Goal: Transaction & Acquisition: Purchase product/service

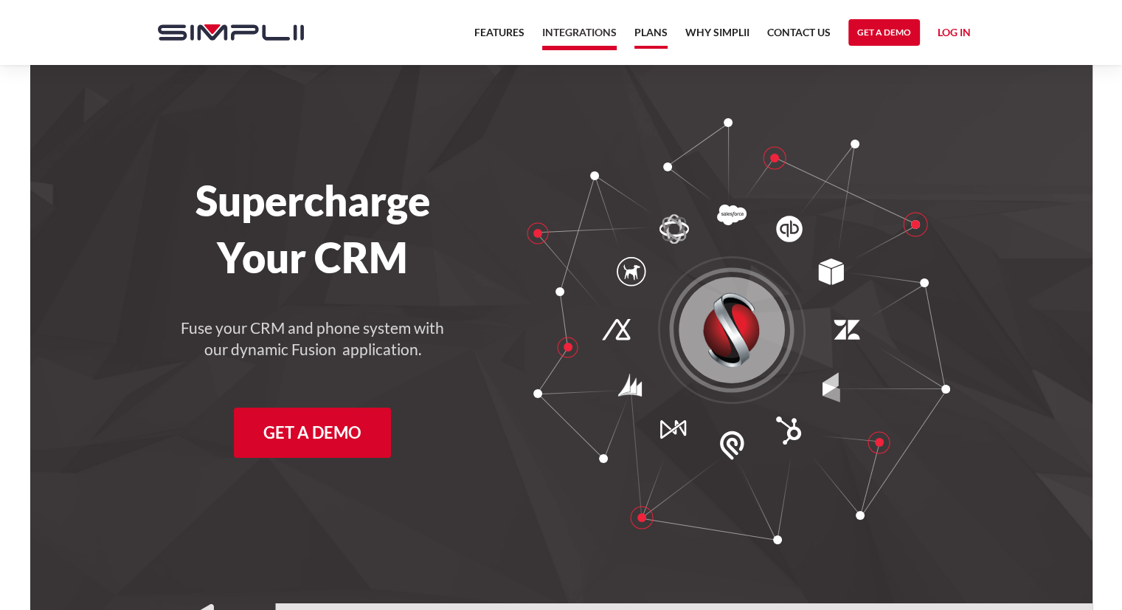
click at [649, 33] on link "Plans" at bounding box center [651, 36] width 33 height 25
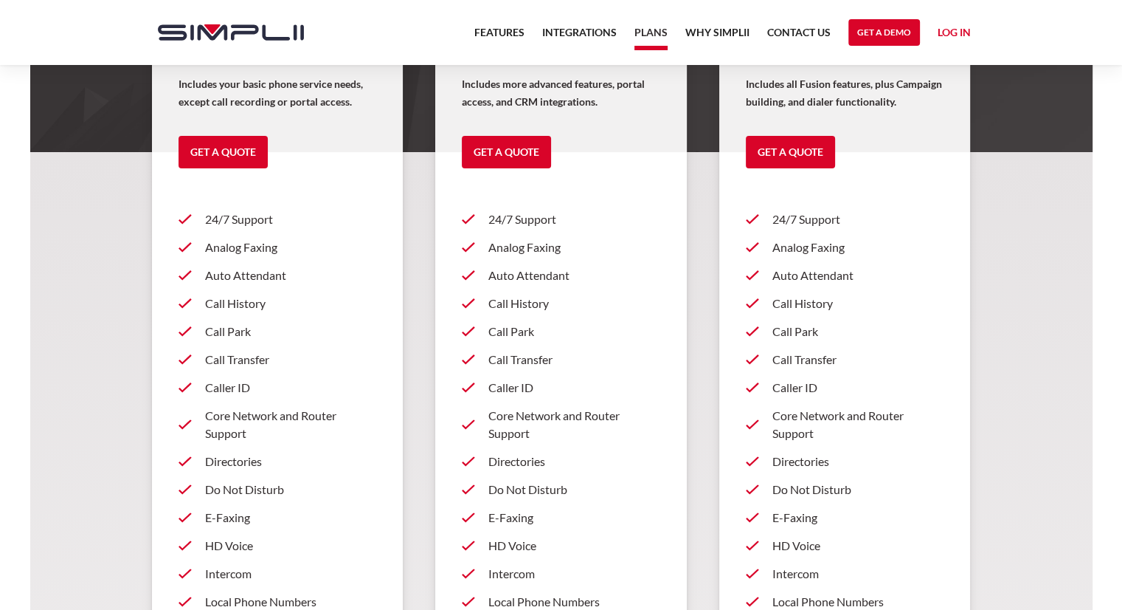
scroll to position [369, 0]
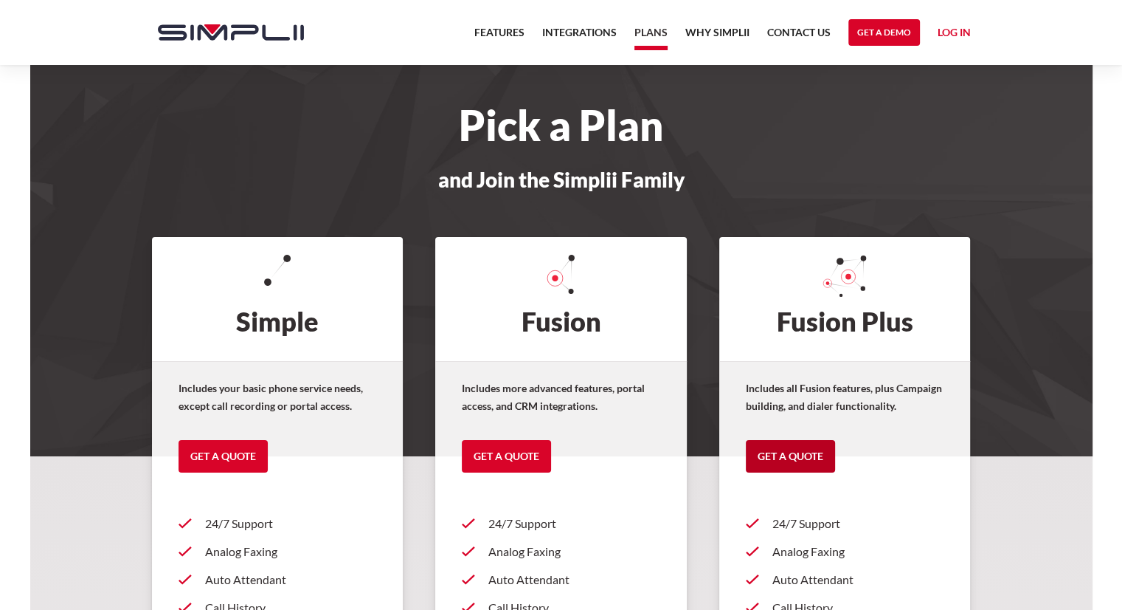
click at [824, 449] on link "Get a Quote" at bounding box center [790, 456] width 89 height 32
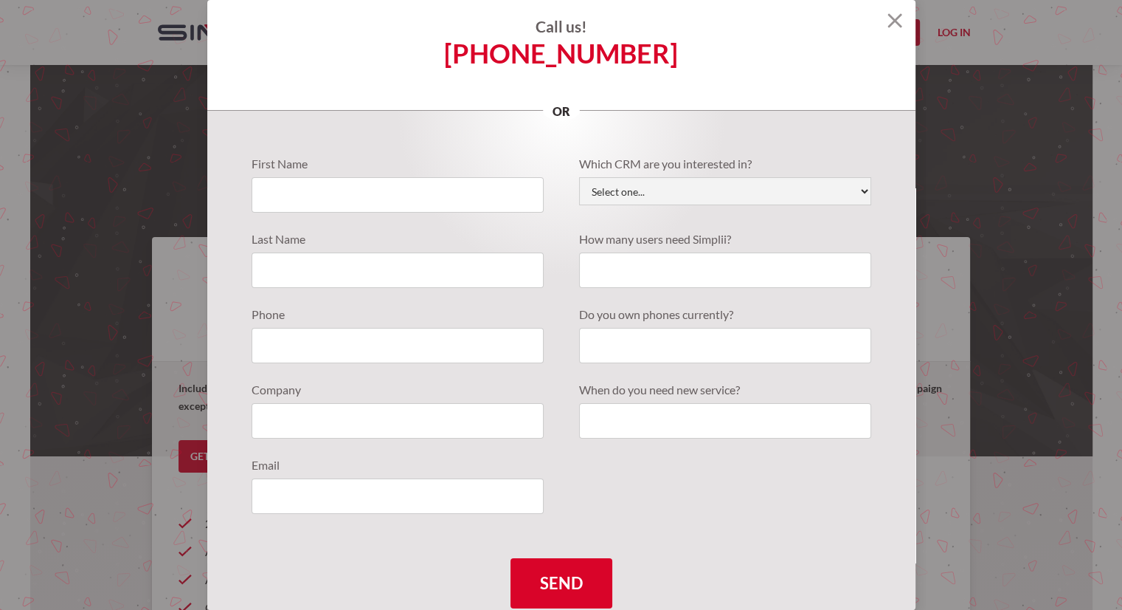
click at [888, 21] on img at bounding box center [895, 20] width 15 height 15
